Goal: Entertainment & Leisure: Consume media (video, audio)

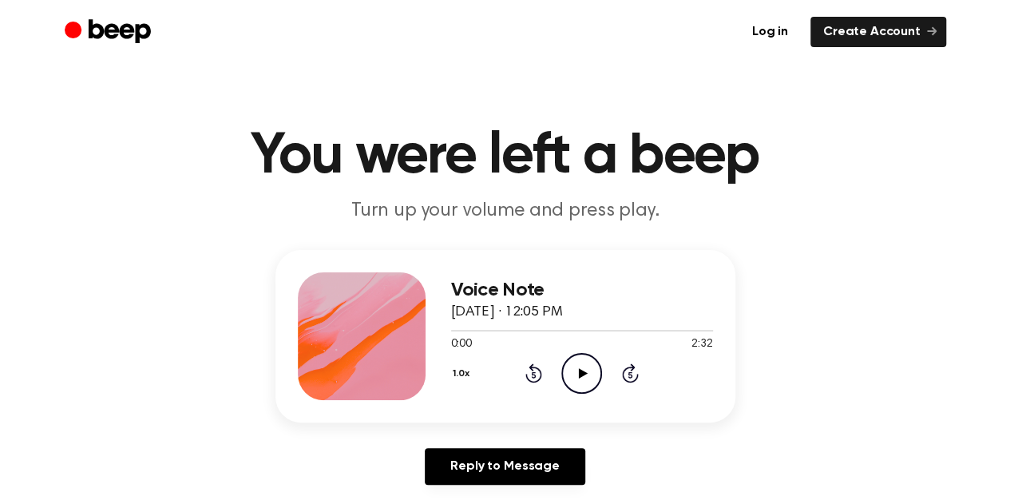
click at [574, 375] on icon "Play Audio" at bounding box center [582, 373] width 41 height 41
click at [581, 370] on icon "Pause Audio" at bounding box center [582, 373] width 41 height 41
click at [581, 370] on icon at bounding box center [583, 373] width 9 height 10
click at [597, 378] on icon "Pause Audio" at bounding box center [582, 373] width 41 height 41
click at [575, 378] on icon "Play Audio" at bounding box center [582, 373] width 41 height 41
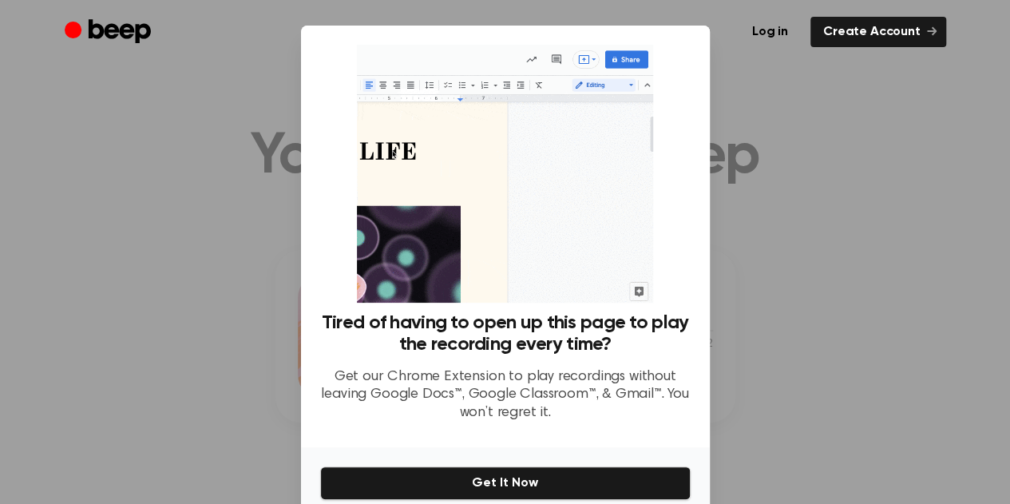
scroll to position [72, 0]
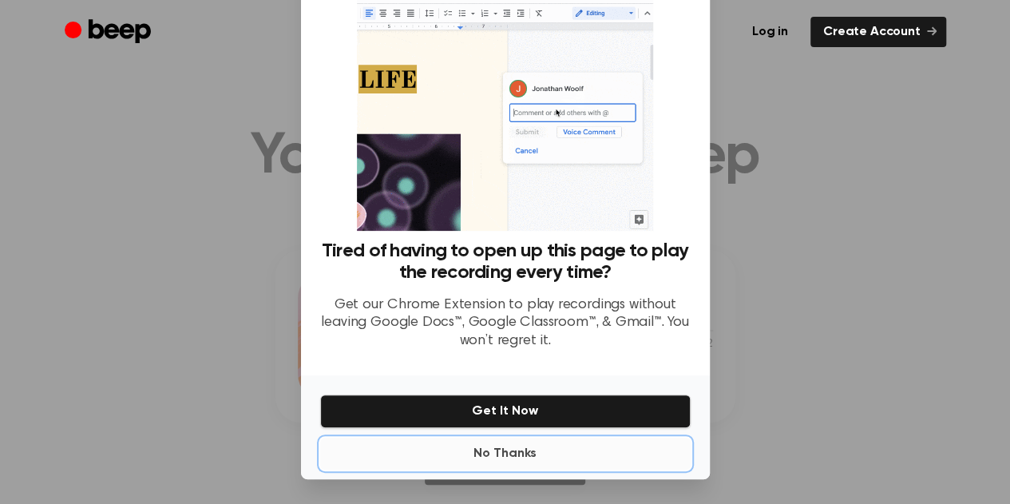
click at [500, 451] on button "No Thanks" at bounding box center [505, 454] width 371 height 32
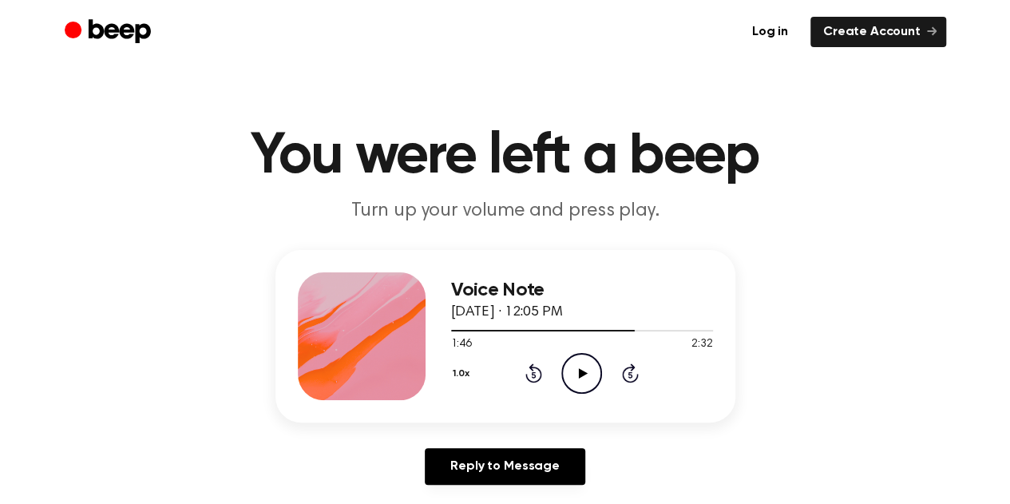
click at [574, 370] on icon "Play Audio" at bounding box center [582, 373] width 41 height 41
click at [592, 376] on icon "Play Audio" at bounding box center [582, 373] width 41 height 41
click at [586, 364] on icon "Pause Audio" at bounding box center [582, 373] width 41 height 41
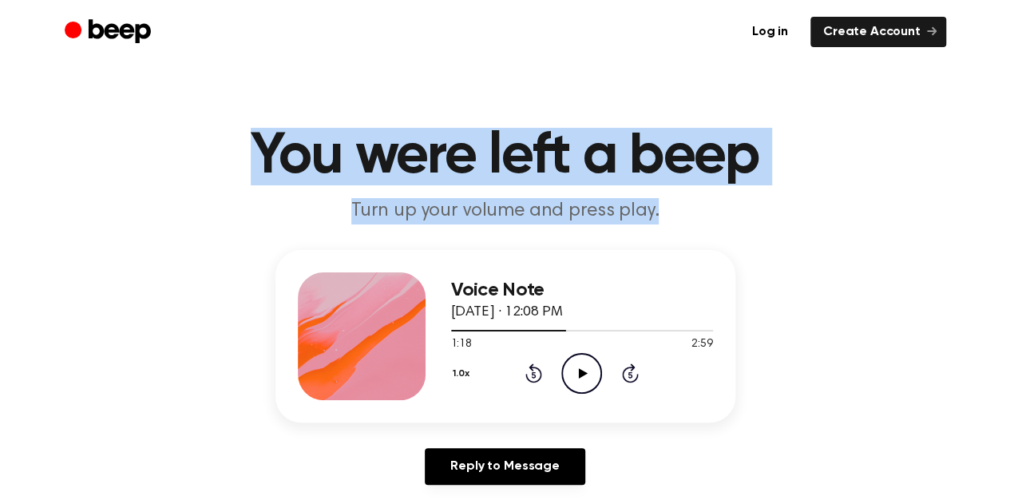
drag, startPoint x: 359, startPoint y: 311, endPoint x: 182, endPoint y: 176, distance: 222.9
click at [182, 176] on main "You were left a beep Turn up your volume and press play. Voice Note [DATE] · 12…" at bounding box center [505, 492] width 1010 height 985
click at [182, 176] on h1 "You were left a beep" at bounding box center [506, 157] width 818 height 58
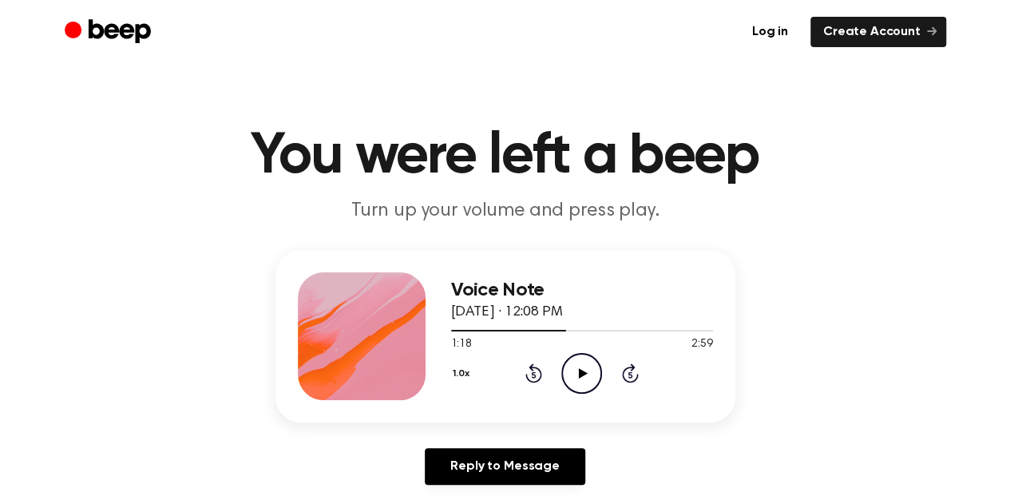
click at [578, 366] on icon "Play Audio" at bounding box center [582, 373] width 41 height 41
click at [576, 380] on icon "Play Audio" at bounding box center [582, 373] width 41 height 41
click at [585, 376] on icon "Play Audio" at bounding box center [582, 373] width 41 height 41
